Goal: Transaction & Acquisition: Purchase product/service

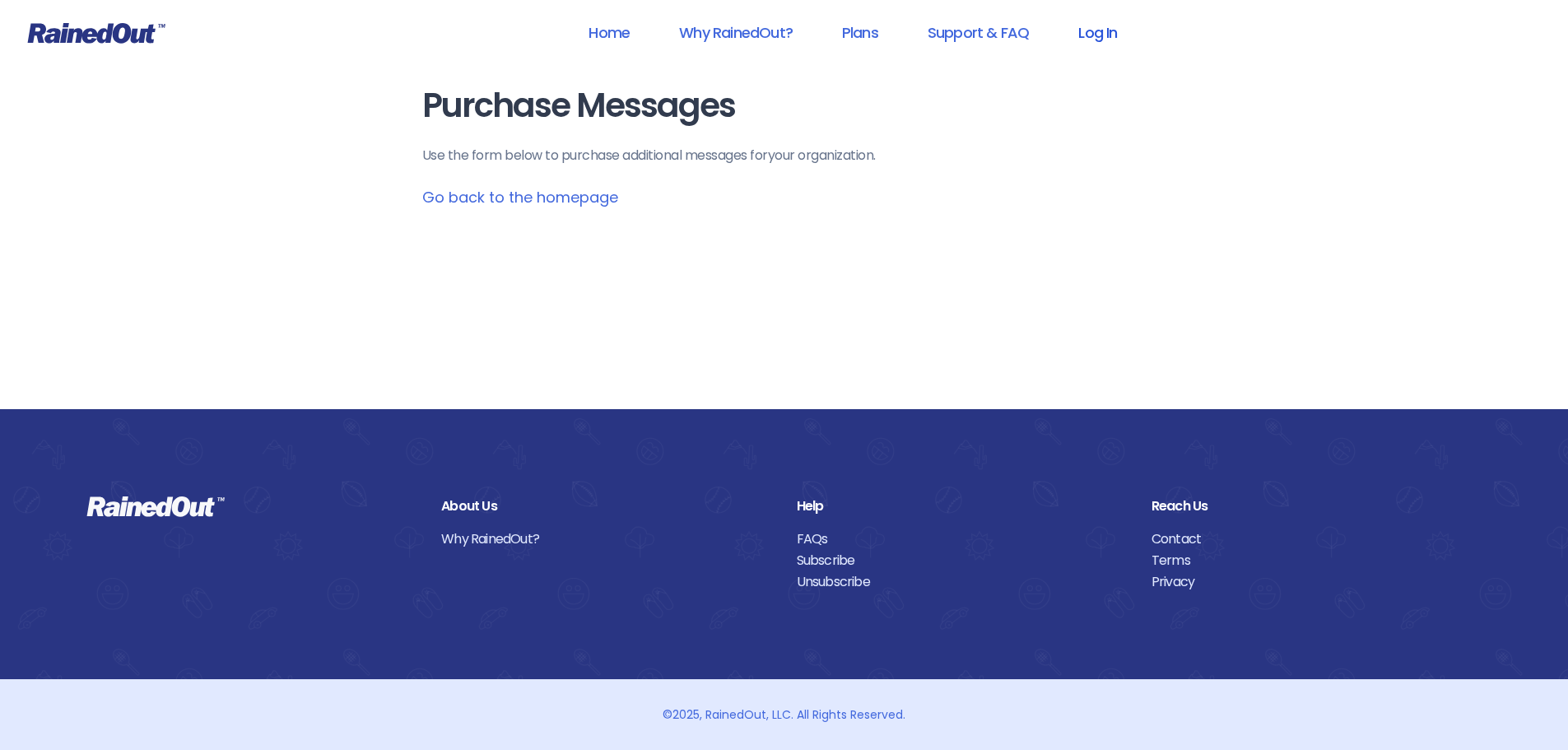
click at [1095, 34] on link "Log In" at bounding box center [1098, 32] width 82 height 37
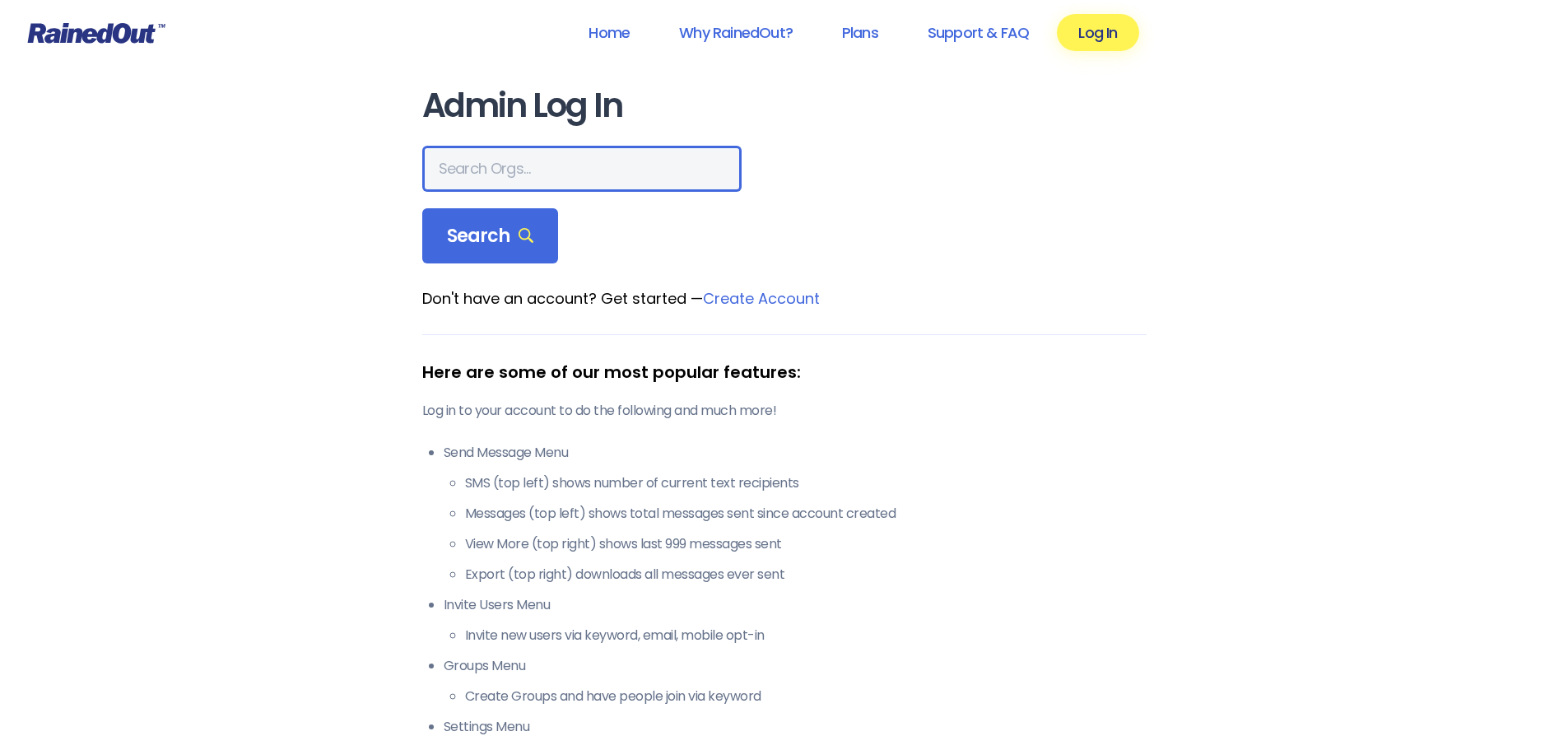
click at [513, 178] on input "text" at bounding box center [582, 169] width 319 height 46
type input "[PERSON_NAME] Brands"
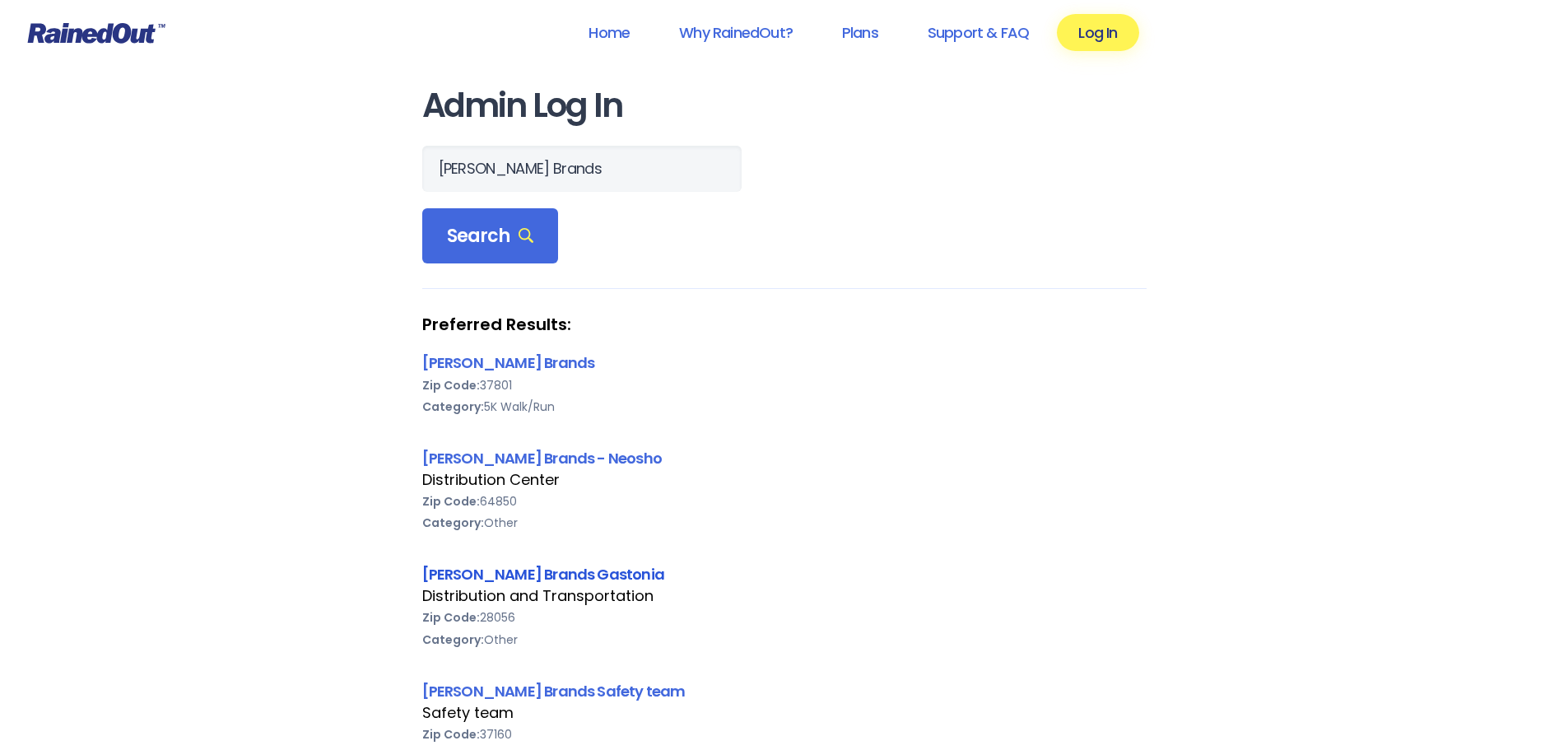
click at [468, 572] on link "[PERSON_NAME] Brands Gastonia" at bounding box center [544, 574] width 243 height 21
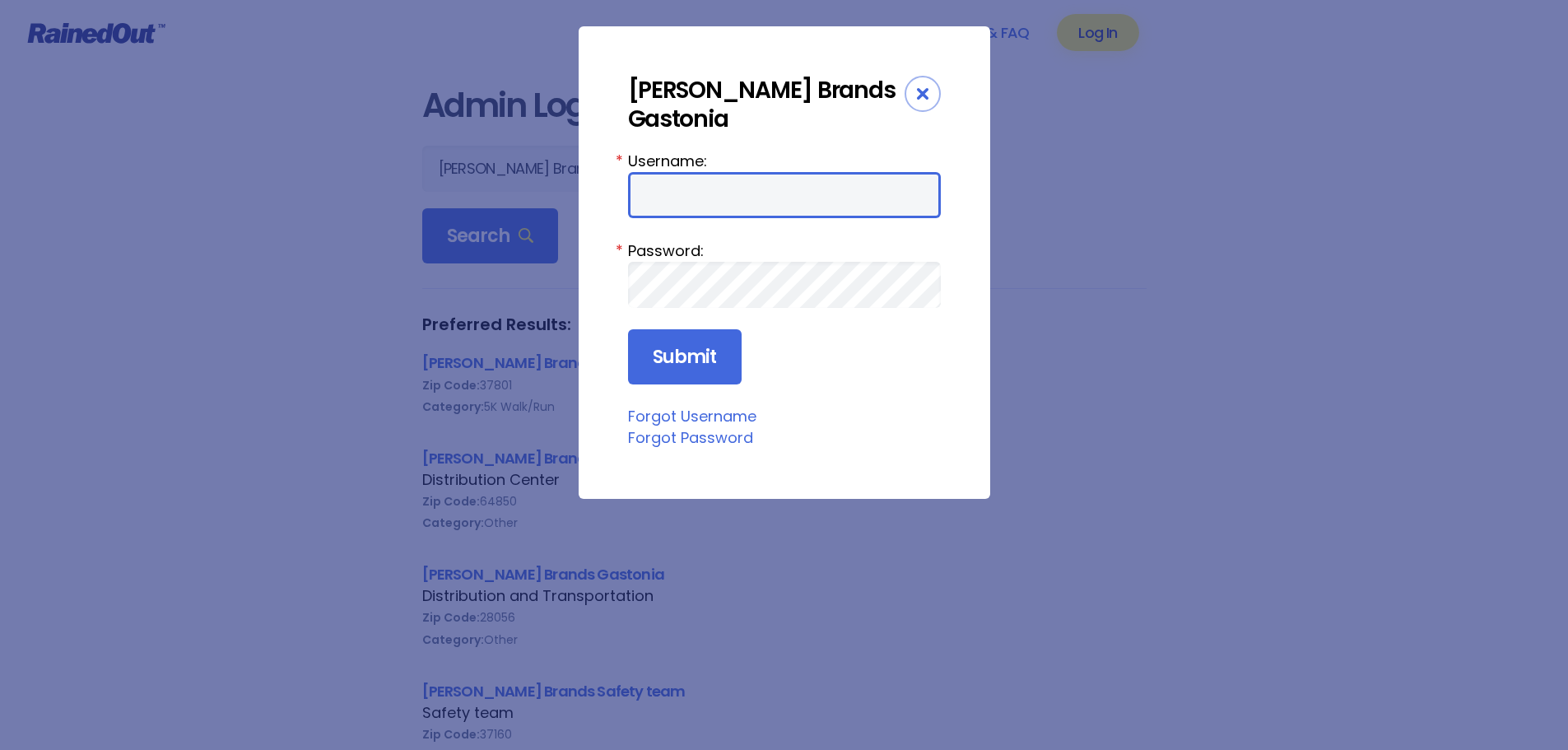
click at [718, 175] on input "Username:" at bounding box center [784, 195] width 313 height 46
type input "[PERSON_NAME][EMAIL_ADDRESS][PERSON_NAME][DOMAIN_NAME]"
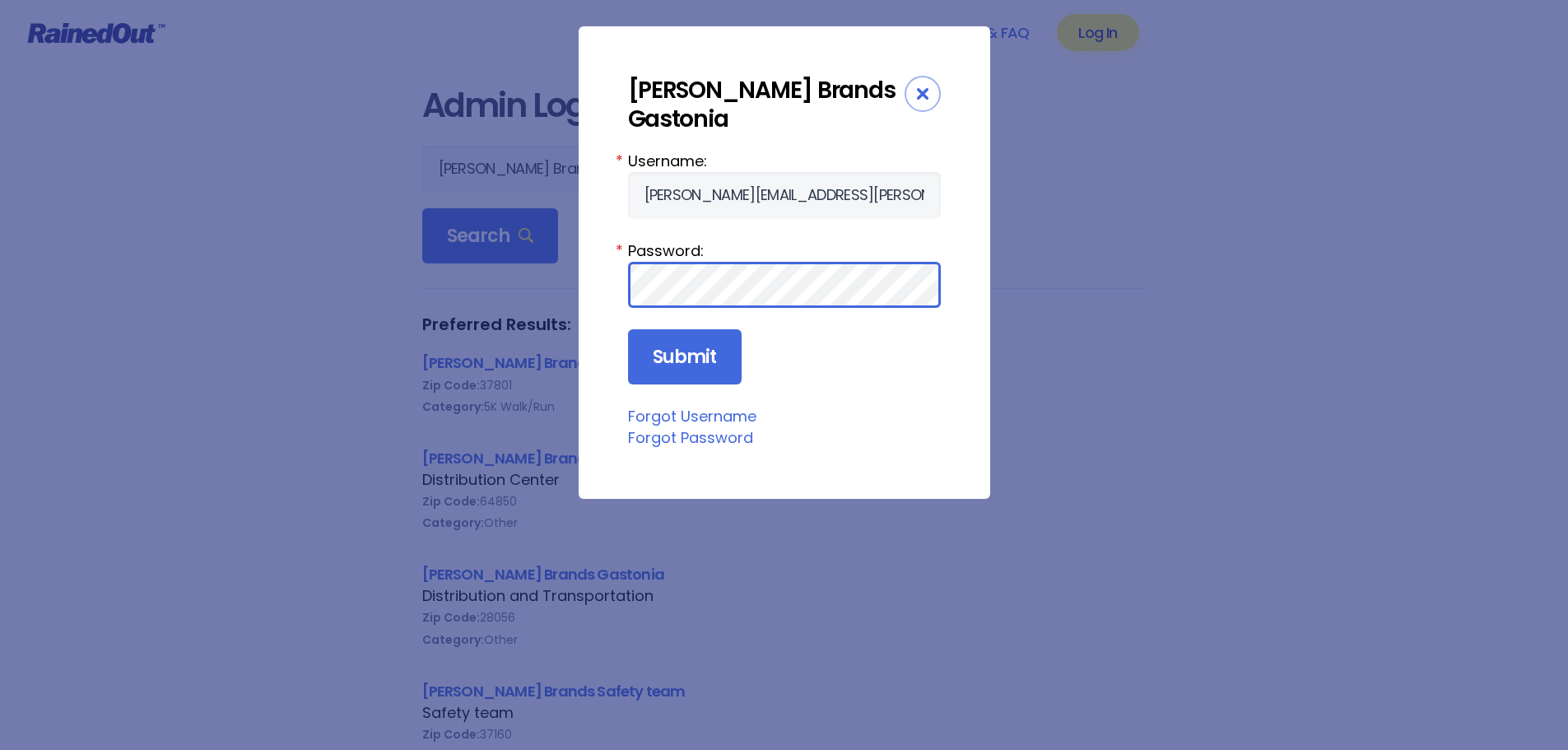
click at [628, 329] on input "Submit" at bounding box center [685, 357] width 113 height 56
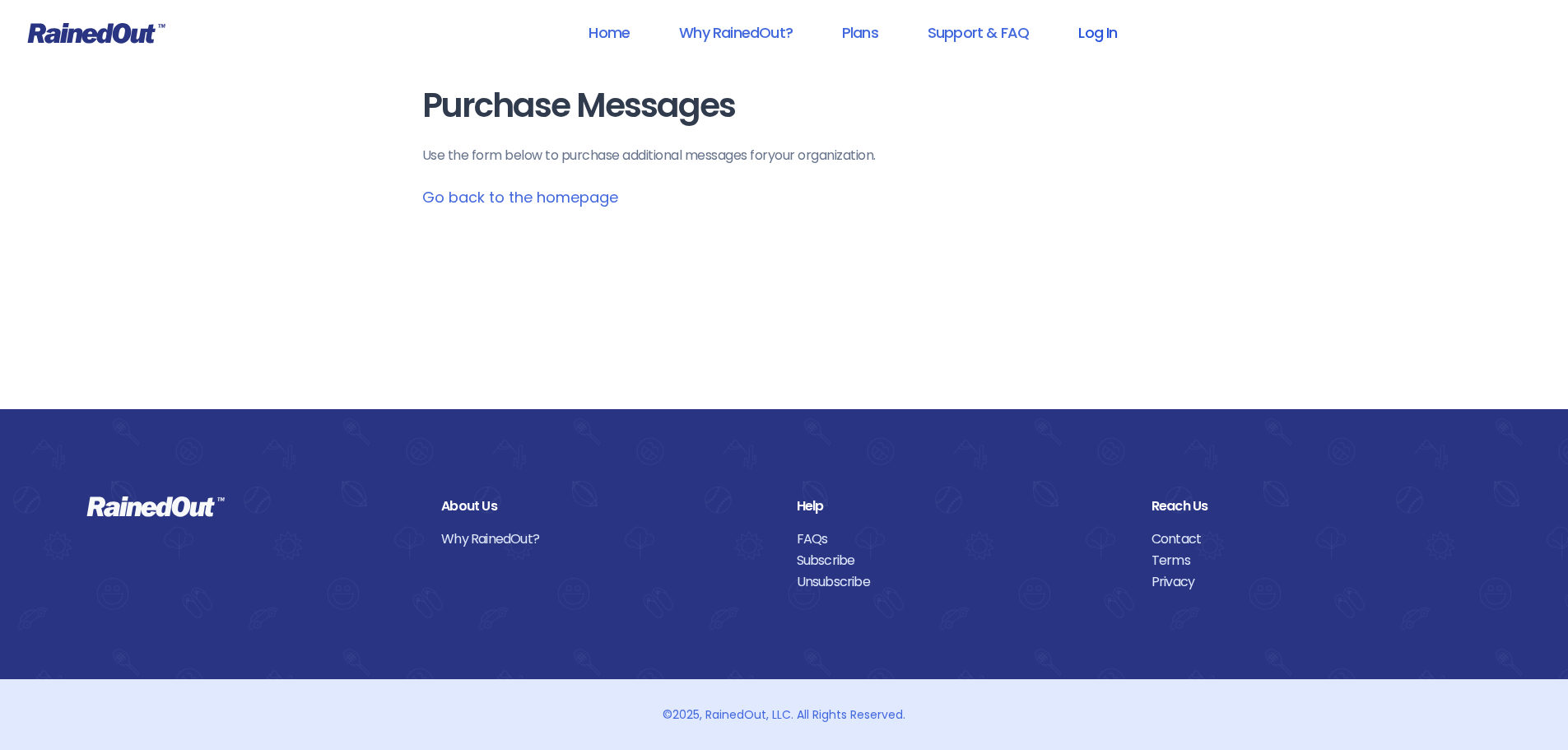
click at [1102, 32] on link "Log In" at bounding box center [1098, 32] width 82 height 37
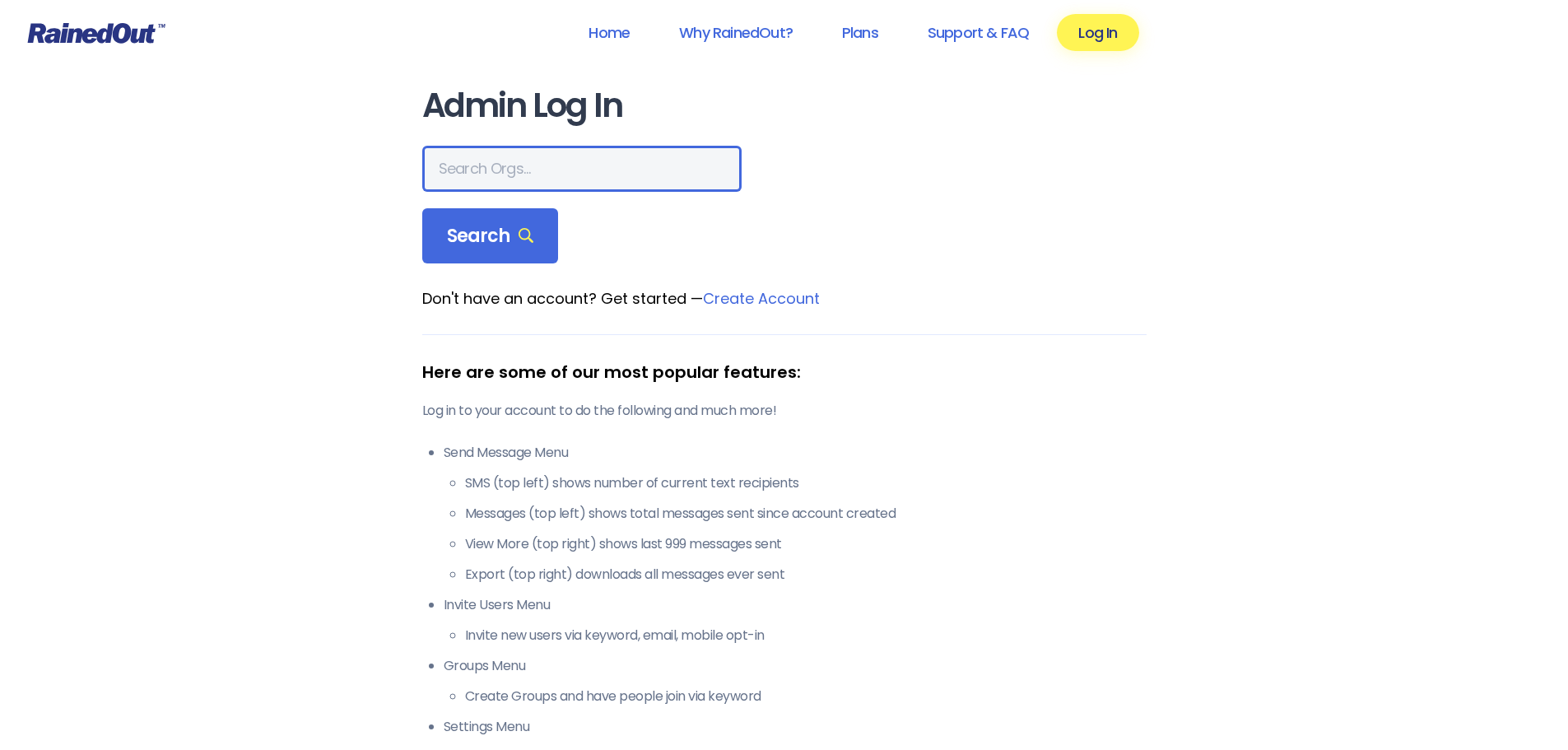
click at [535, 165] on input "text" at bounding box center [582, 169] width 319 height 46
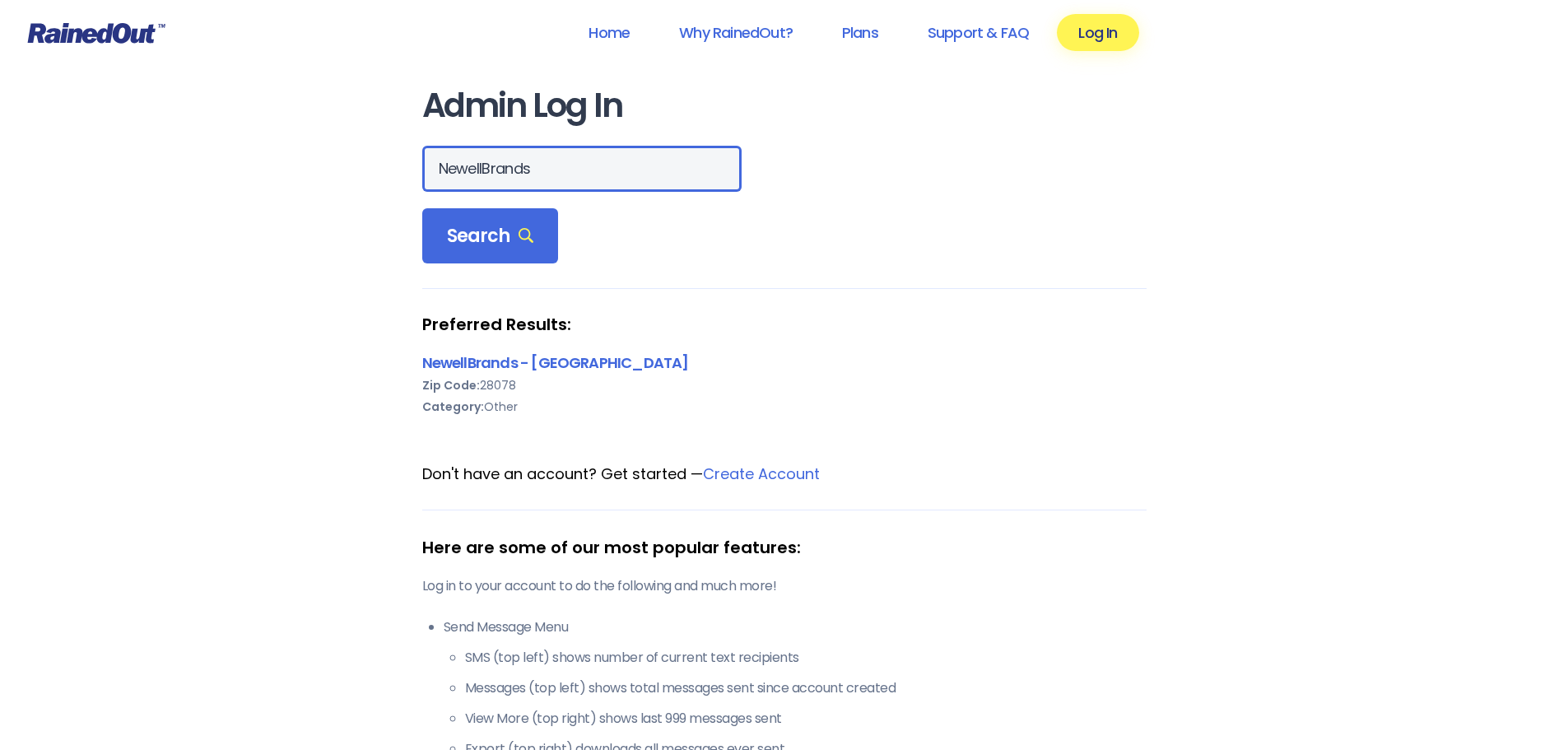
click at [486, 167] on input "NewellBrands" at bounding box center [582, 169] width 319 height 46
type input "[PERSON_NAME] Brands"
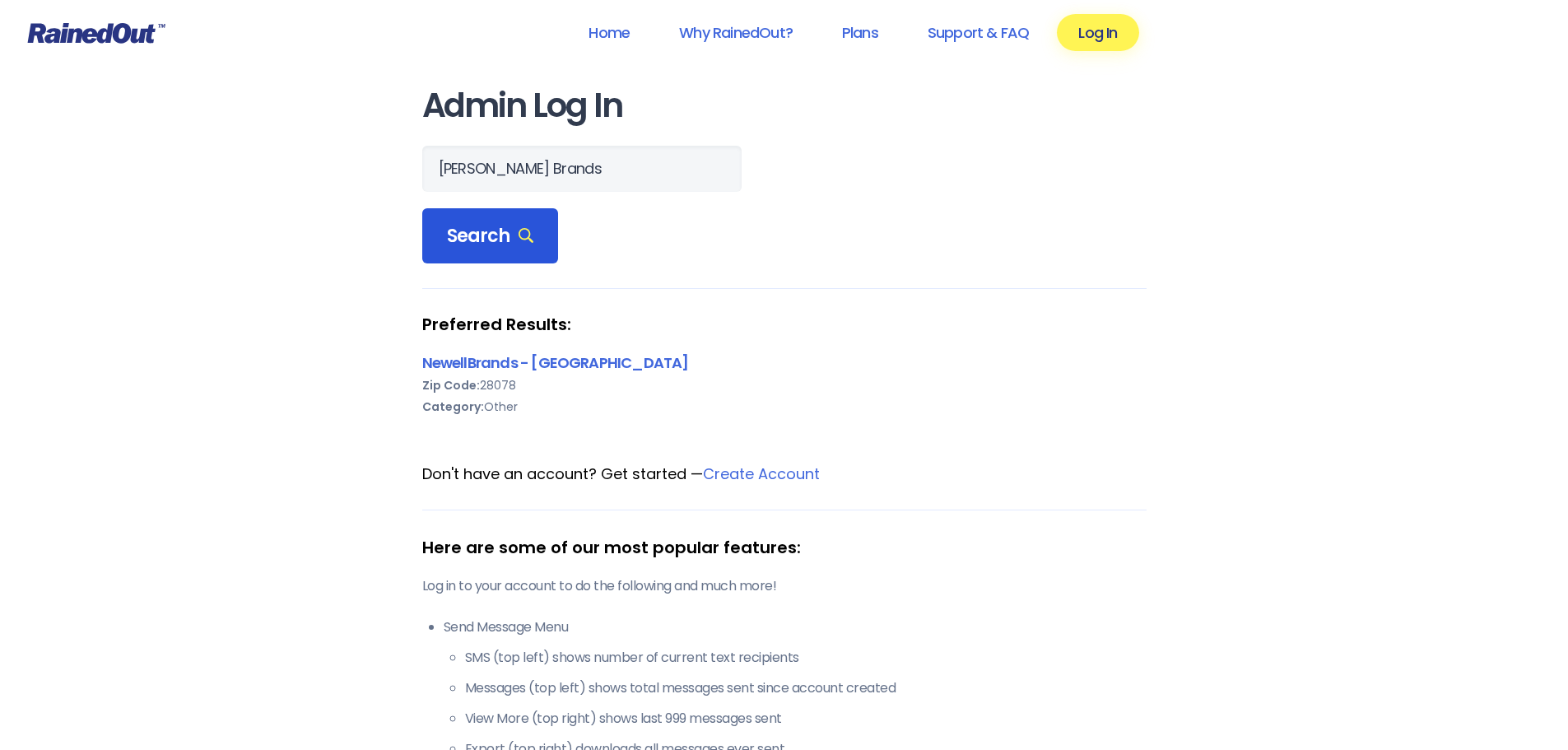
click at [529, 242] on icon at bounding box center [527, 236] width 16 height 16
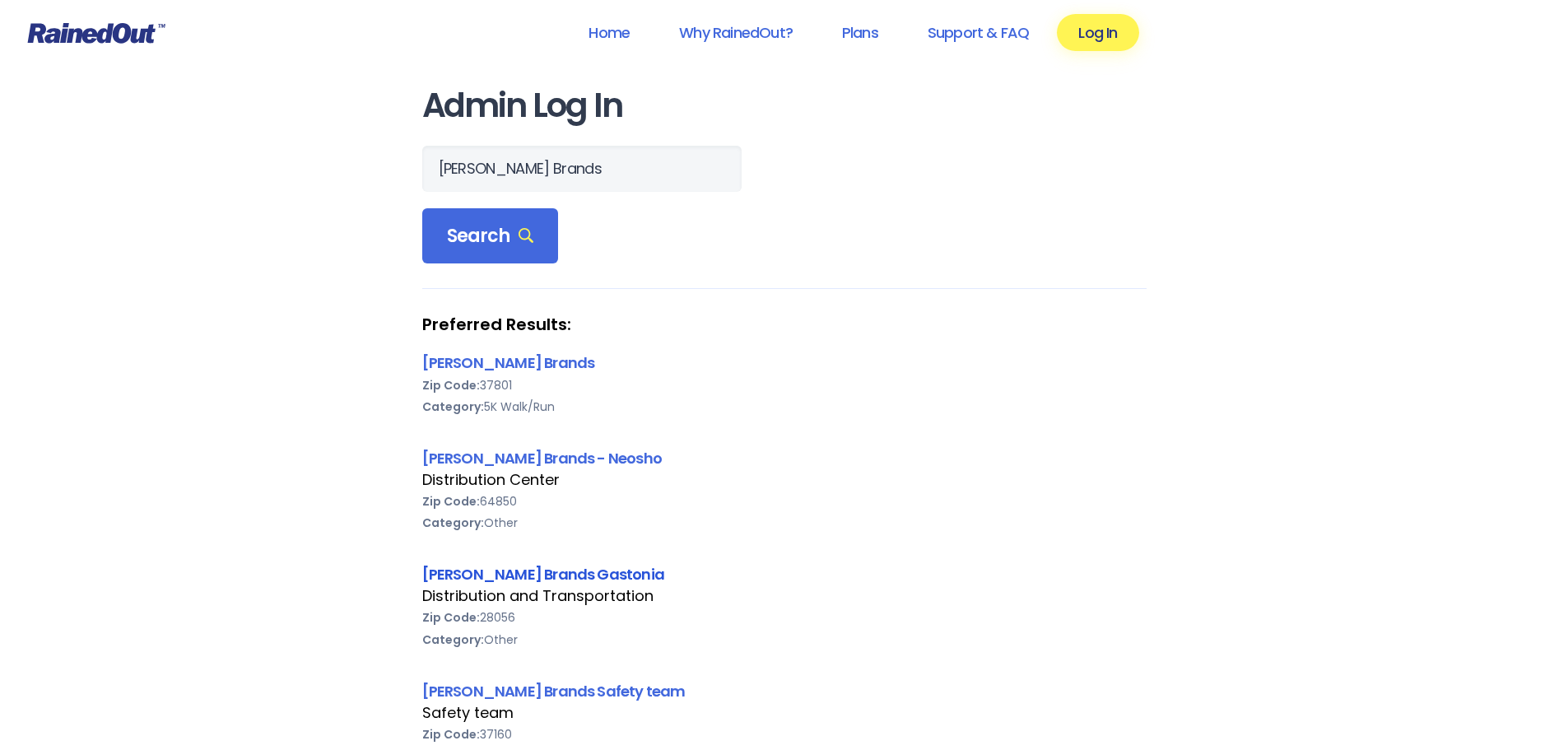
click at [481, 575] on link "[PERSON_NAME] Brands Gastonia" at bounding box center [544, 574] width 243 height 21
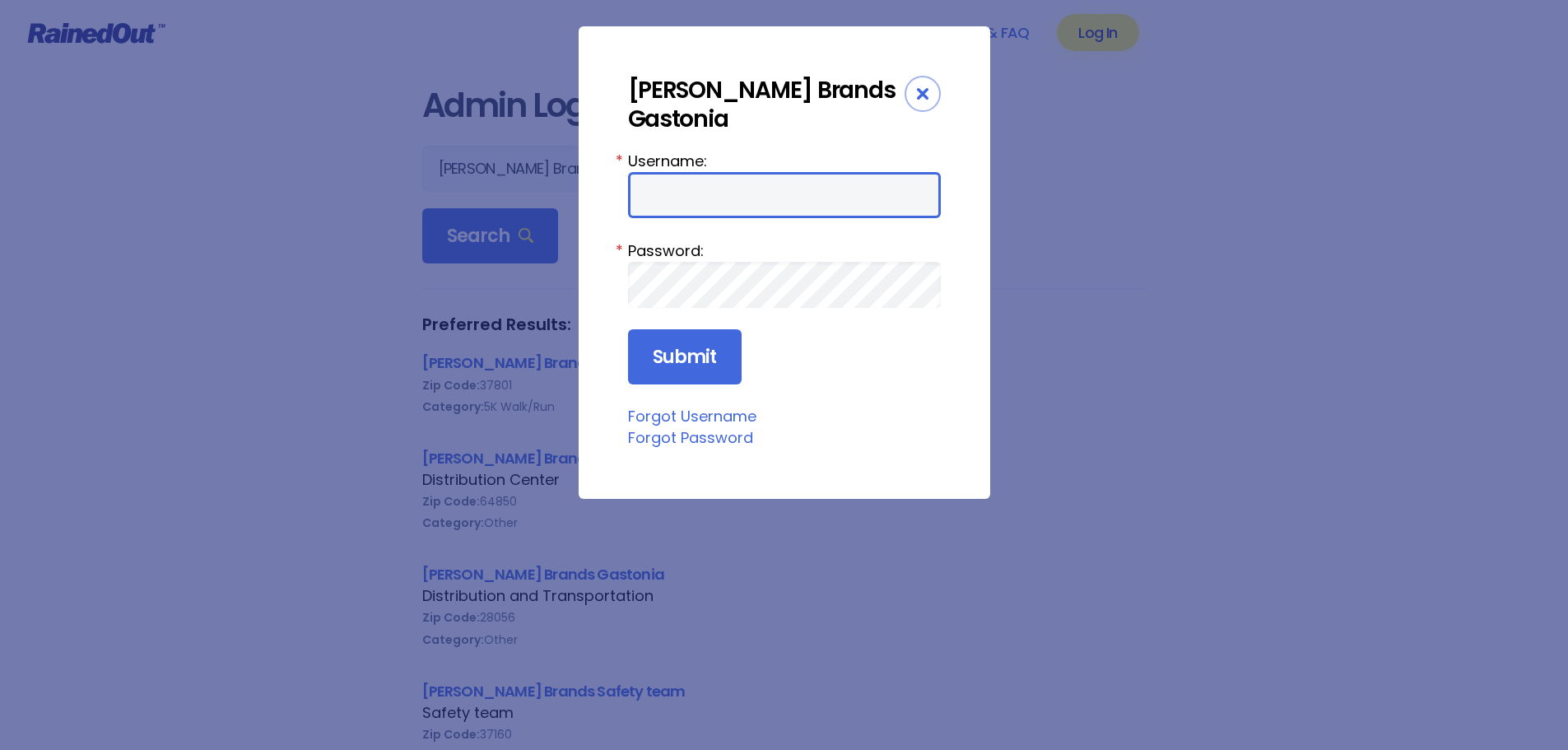
click at [755, 172] on input "Username:" at bounding box center [784, 195] width 313 height 46
type input "sharron.mcfalls@newellco.com"
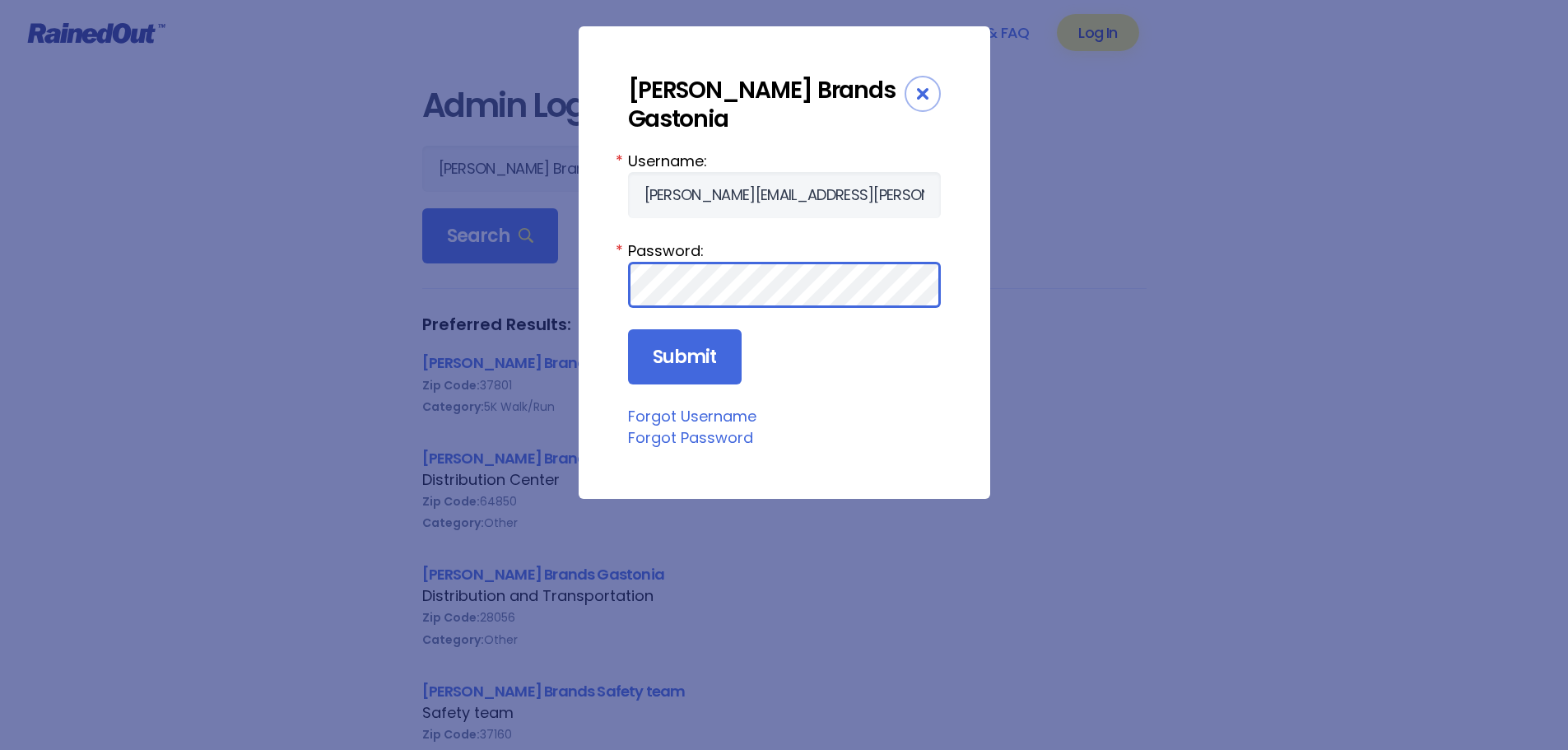
click at [628, 329] on input "Submit" at bounding box center [685, 357] width 113 height 56
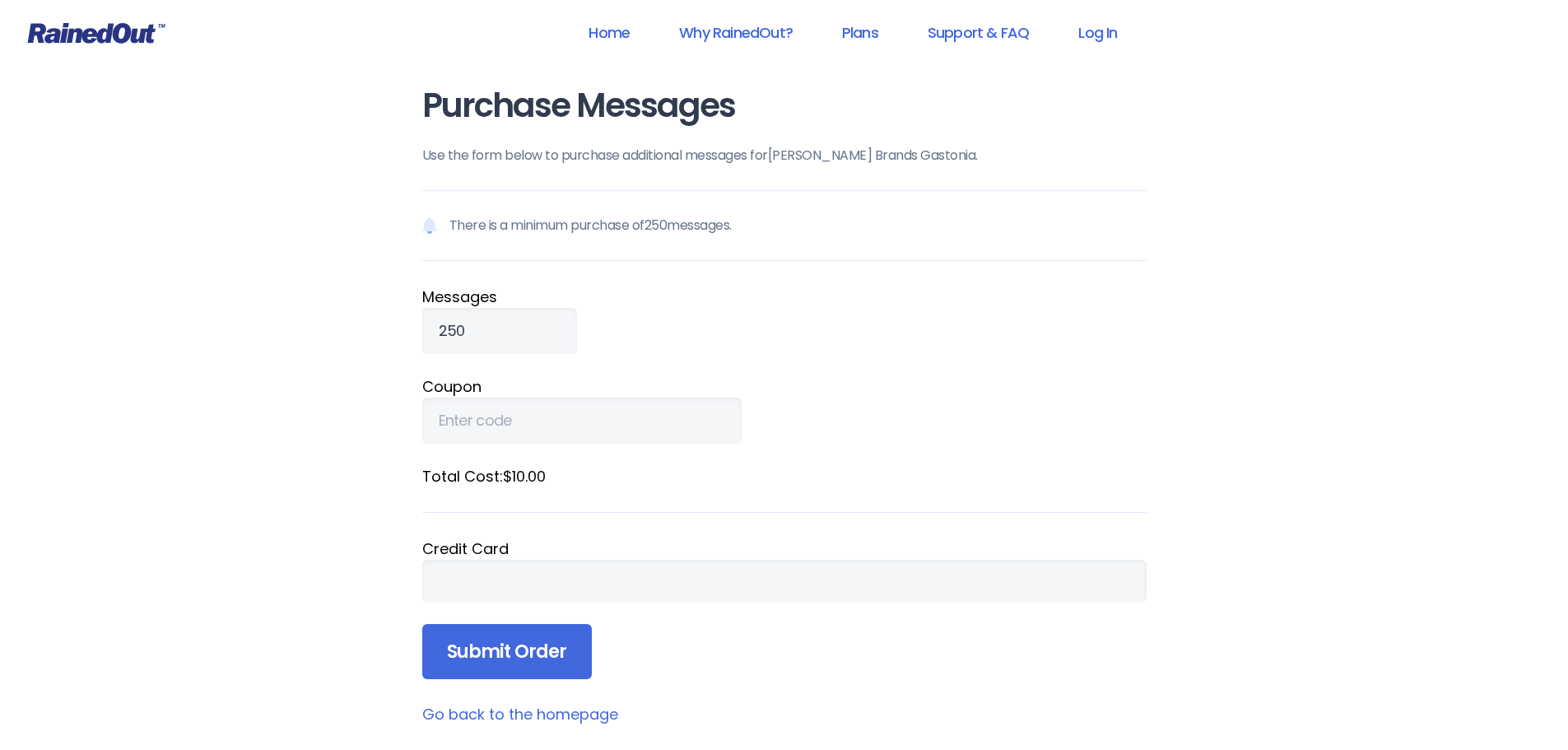
click at [663, 592] on div at bounding box center [784, 581] width 725 height 43
click at [494, 418] on input "Coupon" at bounding box center [582, 421] width 319 height 46
click at [483, 344] on input "250" at bounding box center [500, 331] width 155 height 46
click at [525, 324] on input "297" at bounding box center [500, 331] width 155 height 46
click at [525, 324] on input "298" at bounding box center [500, 331] width 155 height 46
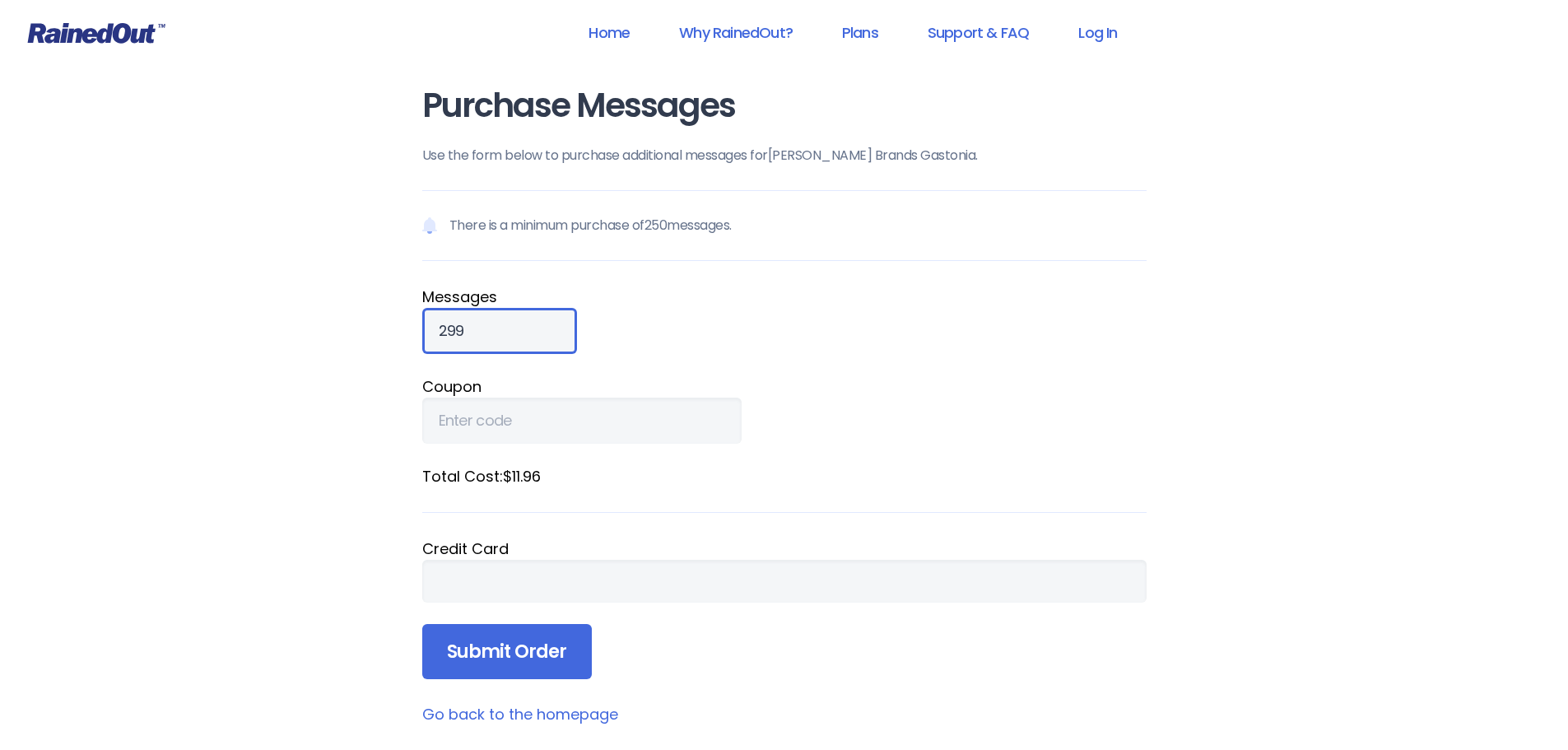
click at [525, 324] on input "299" at bounding box center [500, 331] width 155 height 46
type input "300"
click at [525, 324] on input "300" at bounding box center [500, 331] width 155 height 46
click at [515, 17] on div "Home Why RainedOut? Plans Support & FAQ Log In Purchase Messages Use the form b…" at bounding box center [784, 577] width 1568 height 1155
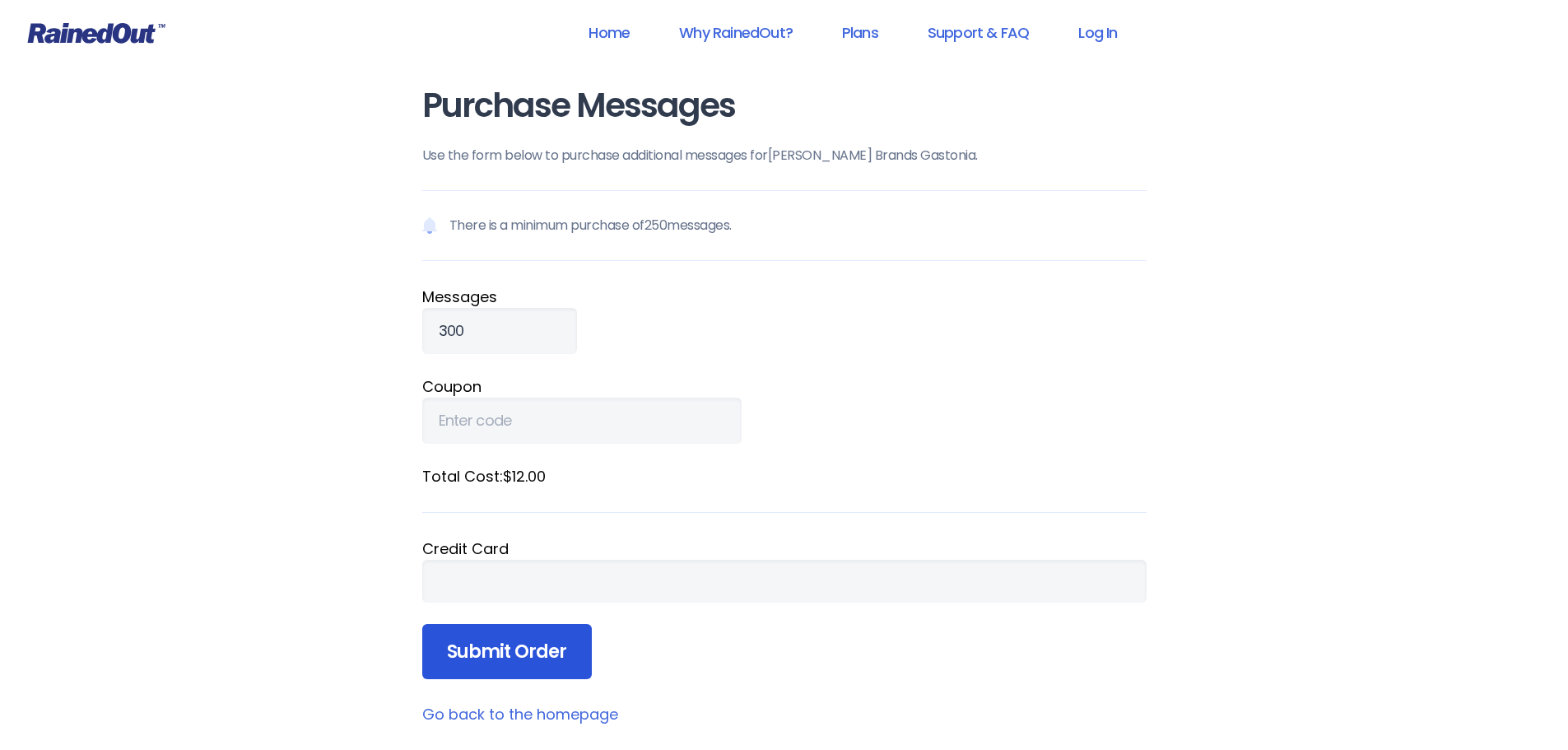
click at [553, 656] on input "Submit Order" at bounding box center [507, 653] width 170 height 56
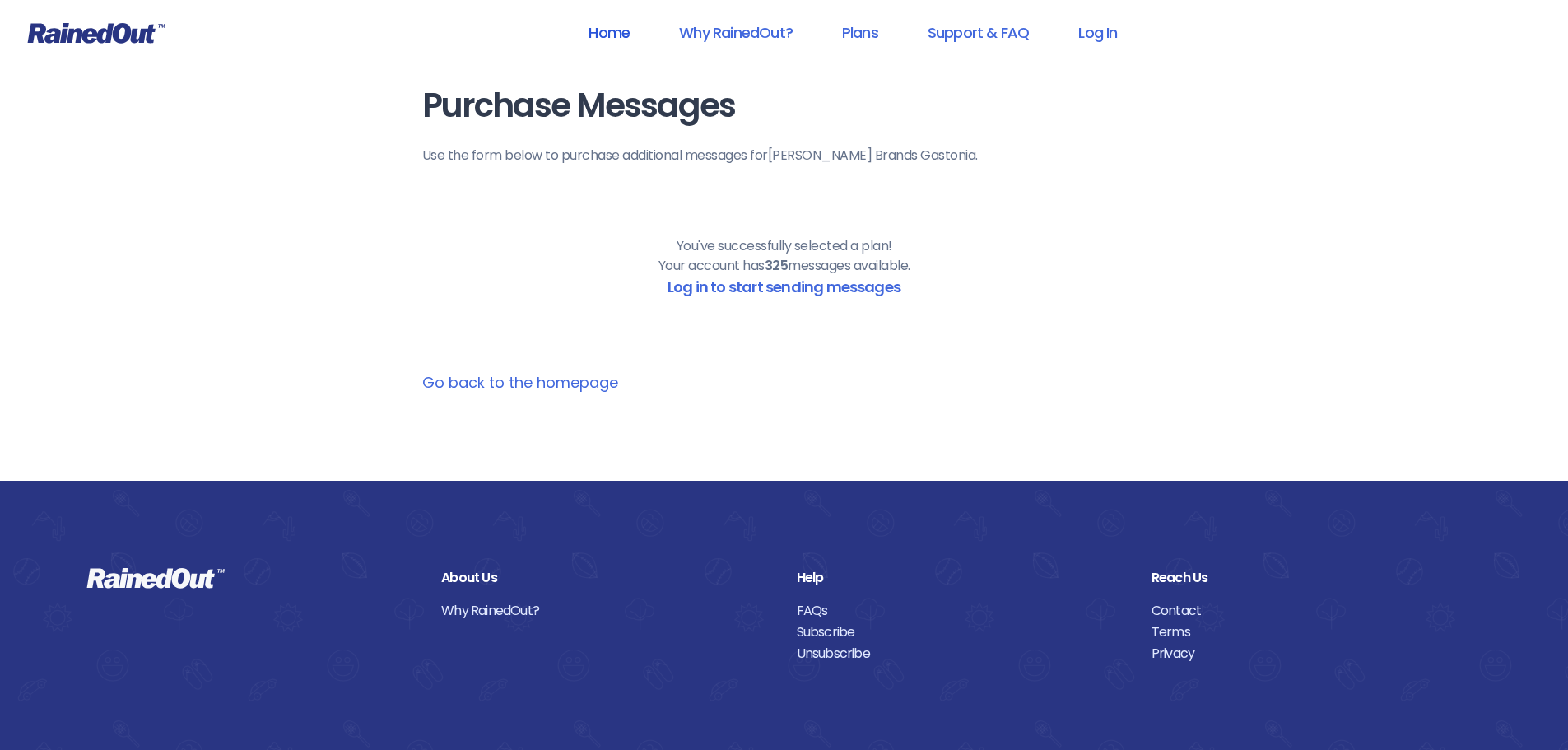
click at [615, 28] on link "Home" at bounding box center [610, 32] width 84 height 37
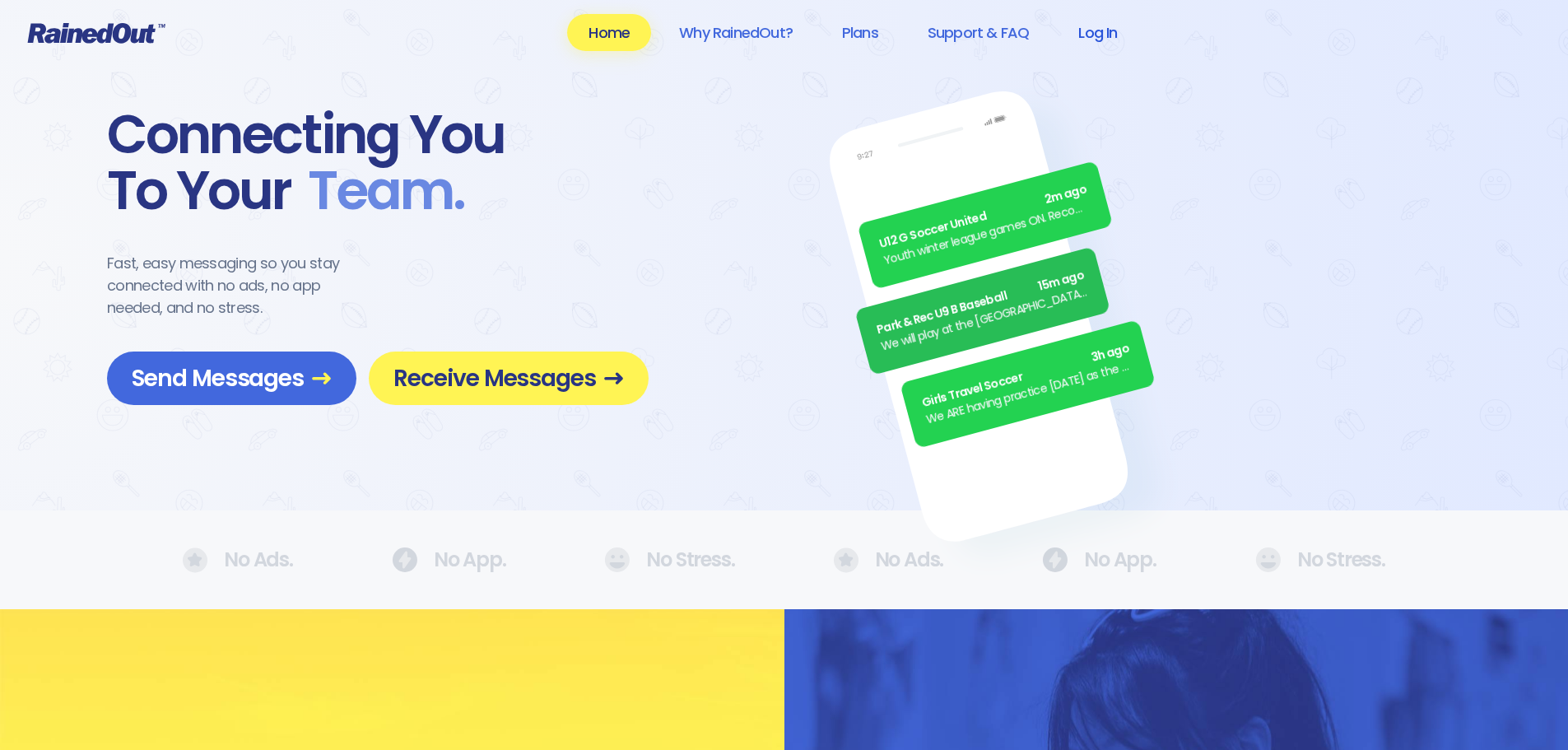
click at [1107, 26] on link "Log In" at bounding box center [1098, 32] width 82 height 37
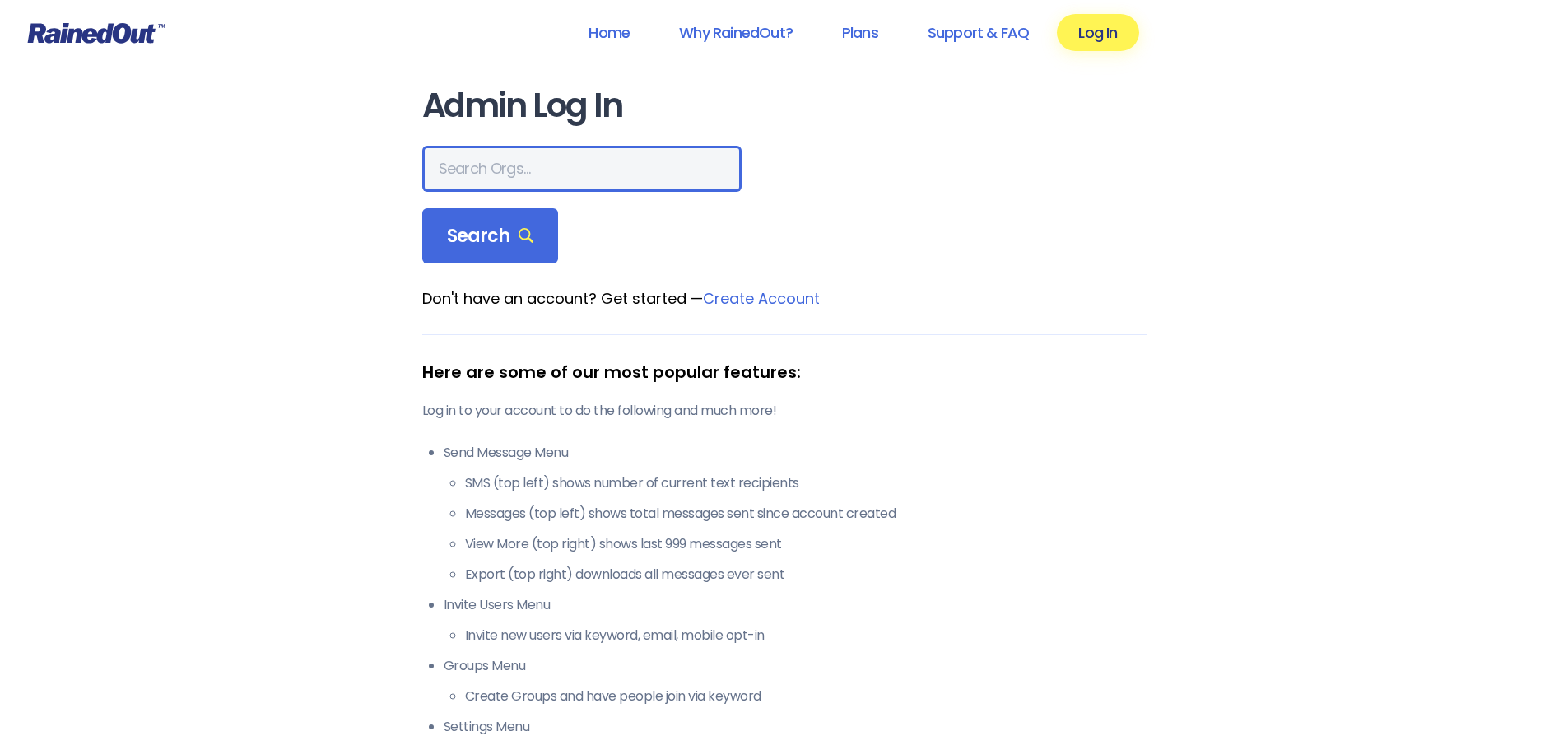
click at [523, 188] on input "text" at bounding box center [582, 169] width 319 height 46
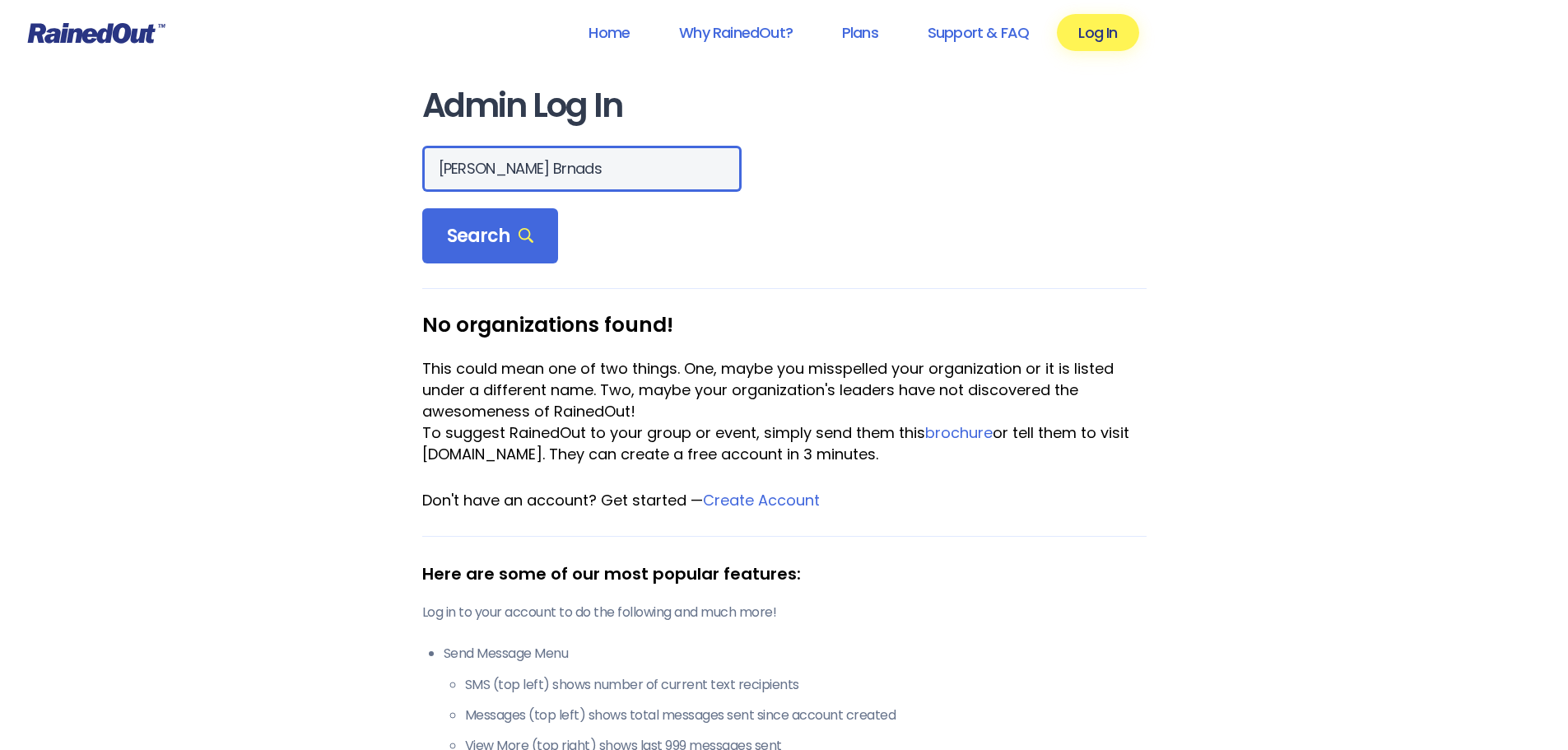
click at [511, 166] on input "Newell Brnads" at bounding box center [582, 169] width 319 height 46
click at [508, 168] on input "Newell Brads" at bounding box center [582, 169] width 319 height 46
type input "[PERSON_NAME] Brands"
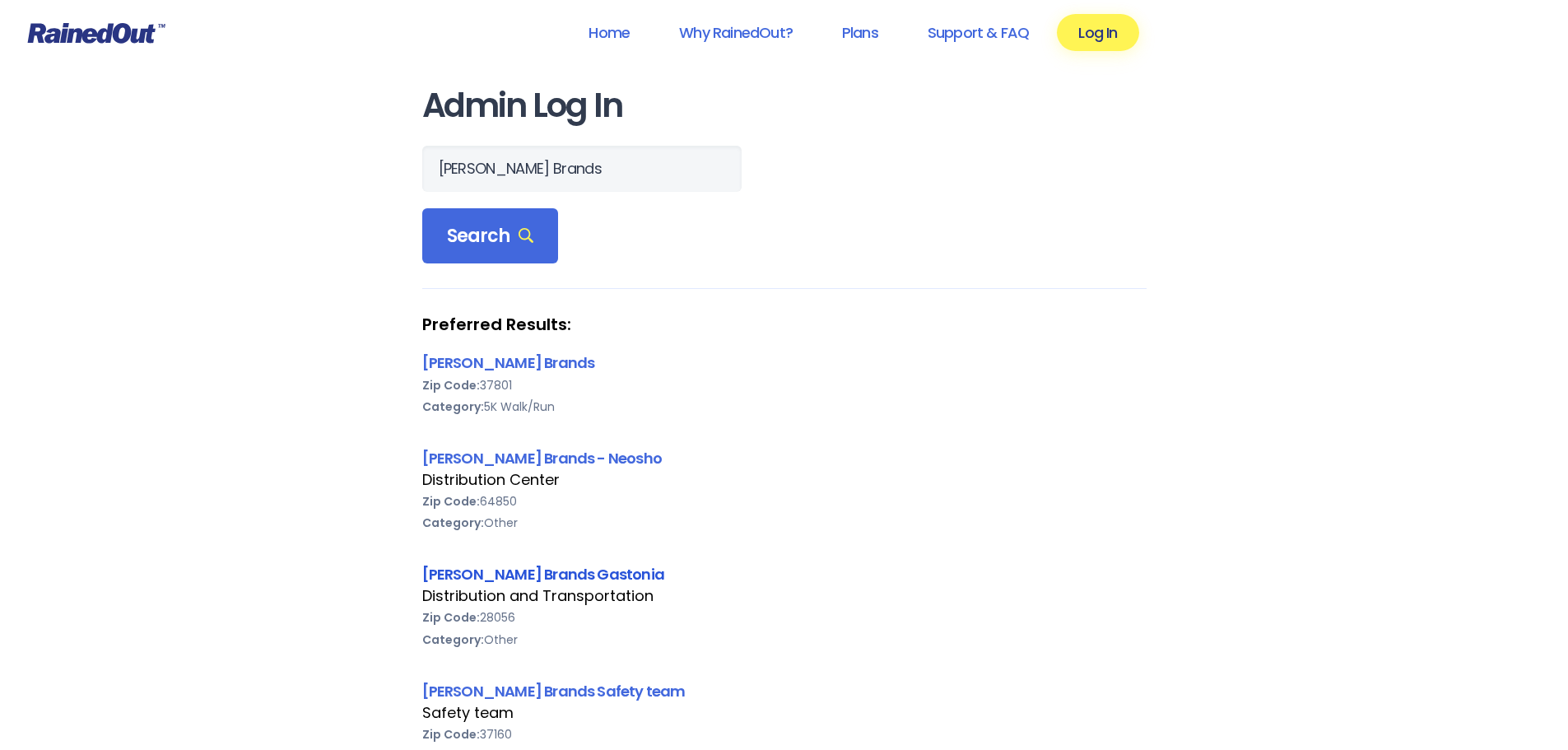
click at [491, 571] on link "[PERSON_NAME] Brands Gastonia" at bounding box center [544, 574] width 243 height 21
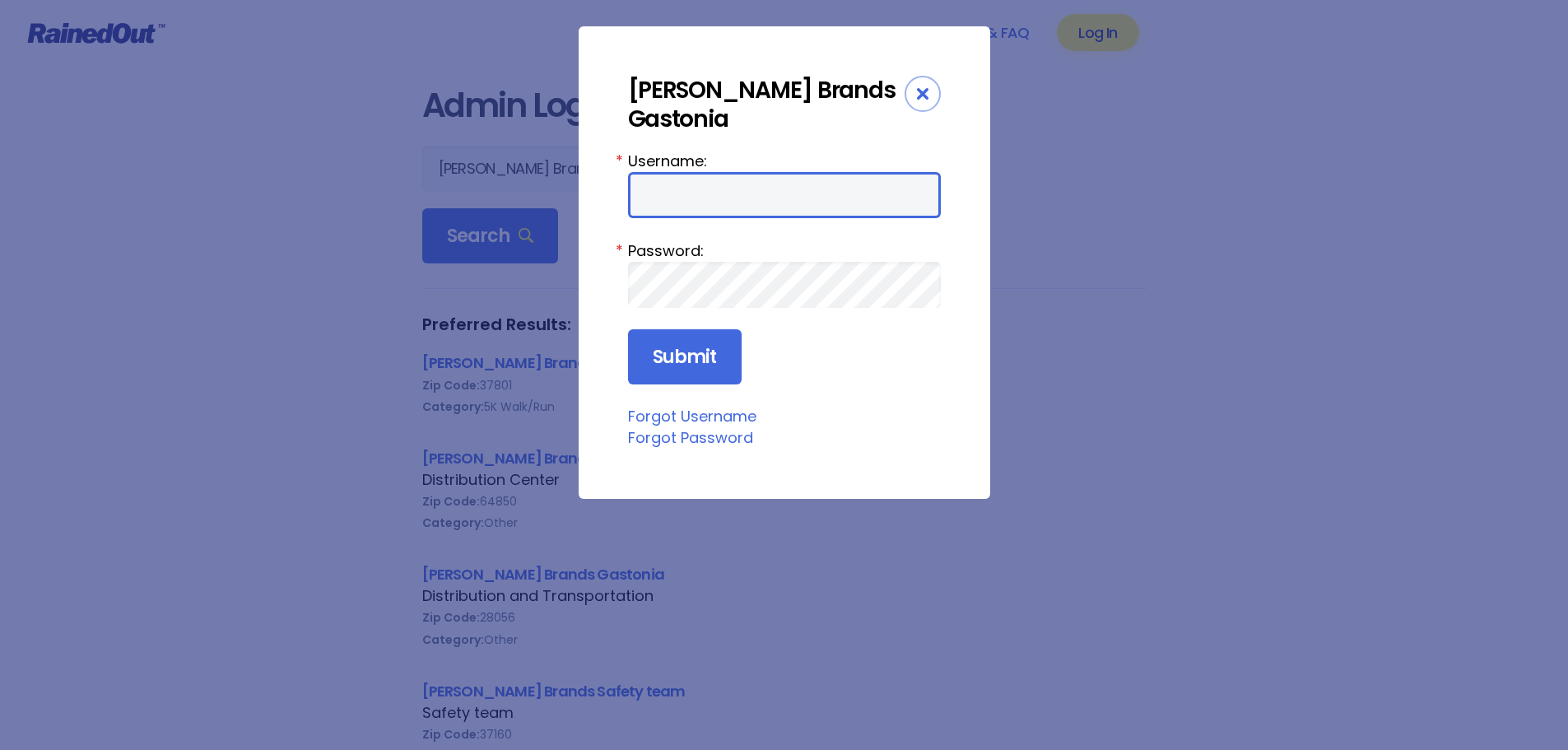
click at [687, 172] on input "Username:" at bounding box center [784, 195] width 313 height 46
type input "sharron.mcfalls@newellco.com"
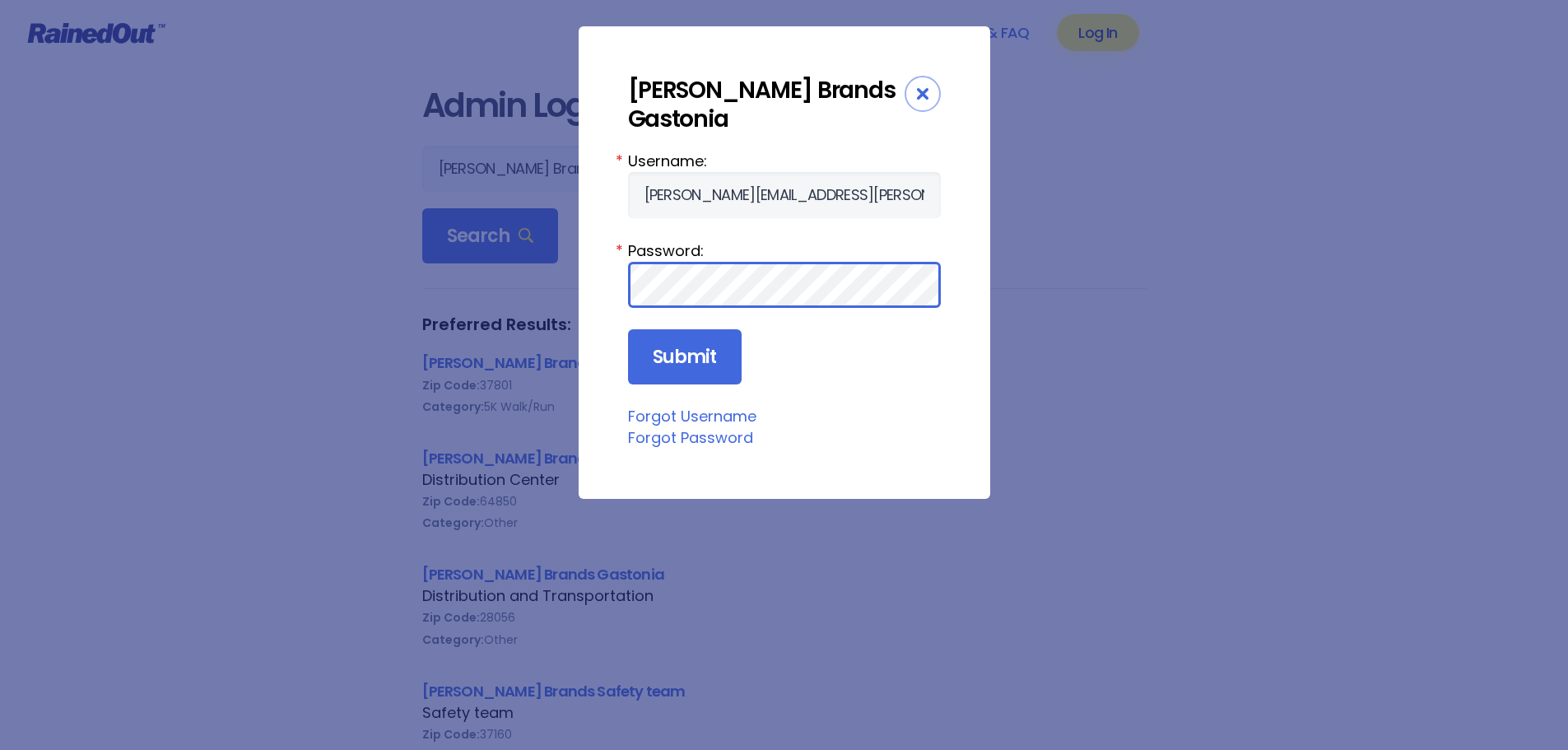
click at [628, 329] on input "Submit" at bounding box center [685, 357] width 113 height 56
